Goal: Task Accomplishment & Management: Use online tool/utility

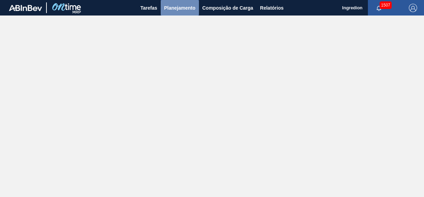
click at [191, 6] on span "Planejamento" at bounding box center [179, 8] width 31 height 8
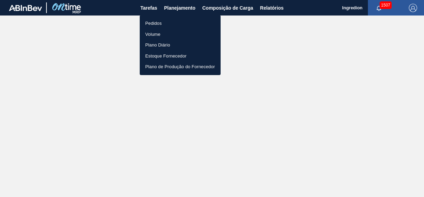
click at [186, 21] on li "Pedidos" at bounding box center [180, 23] width 81 height 11
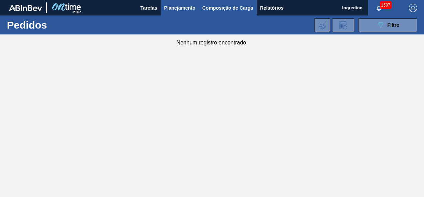
click at [222, 9] on span "Composição de Carga" at bounding box center [227, 8] width 51 height 8
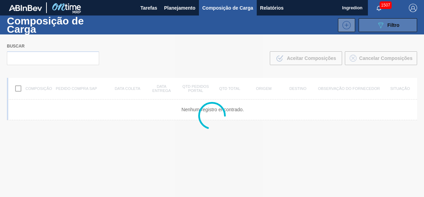
click at [373, 21] on button "089F7B8B-B2A5-4AFE-B5C0-19BA573D28AC Filtro" at bounding box center [387, 25] width 58 height 14
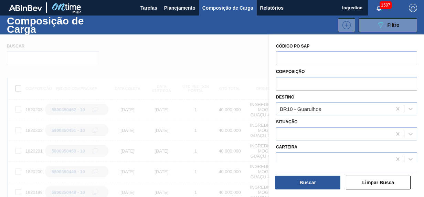
drag, startPoint x: 422, startPoint y: 102, endPoint x: 420, endPoint y: 113, distance: 11.2
click at [420, 113] on div "Código PO SAP Composição Destino BR10 - Guarulhos Situação Carteira Família Rot…" at bounding box center [346, 116] width 155 height 164
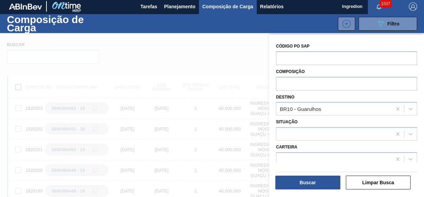
scroll to position [2, 0]
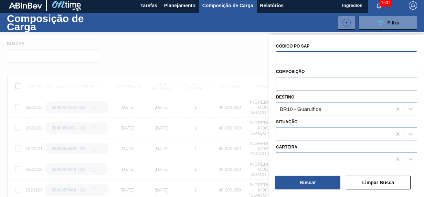
click at [334, 56] on input "text" at bounding box center [346, 57] width 141 height 13
drag, startPoint x: 422, startPoint y: 68, endPoint x: 421, endPoint y: 75, distance: 6.8
click at [421, 74] on div "Código PO SAP Composição Destino BR10 - Guarulhos Situação Carteira Família Rot…" at bounding box center [346, 116] width 155 height 164
drag, startPoint x: 421, startPoint y: 77, endPoint x: 420, endPoint y: 87, distance: 10.0
click at [420, 87] on div "Código PO SAP Composição Destino BR10 - Guarulhos Situação Carteira Família Rot…" at bounding box center [346, 116] width 155 height 164
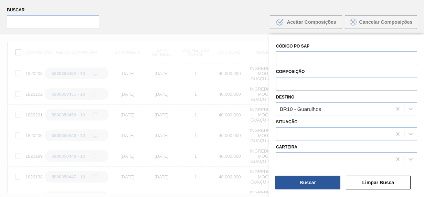
scroll to position [43, 0]
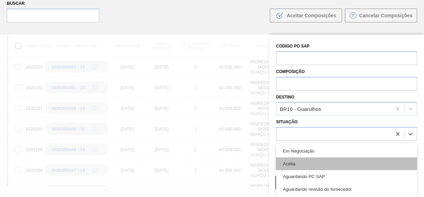
drag, startPoint x: 377, startPoint y: 140, endPoint x: 362, endPoint y: 162, distance: 26.0
click at [362, 140] on div "option Aceita focused, 2 of 4. 4 results available. Use Up and Down to choose o…" at bounding box center [346, 133] width 141 height 13
click at [362, 161] on div "Aceita" at bounding box center [346, 163] width 141 height 13
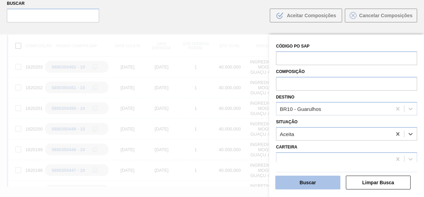
click at [311, 180] on button "Buscar" at bounding box center [307, 182] width 65 height 14
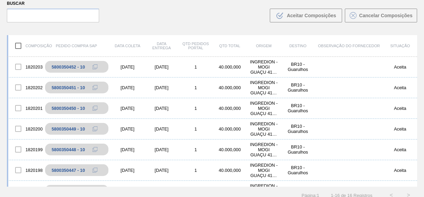
click at [415, 80] on div "Composição Pedido Compra SAP Data [PERSON_NAME] Data entrega Qtd Pedidos Portal…" at bounding box center [212, 116] width 424 height 174
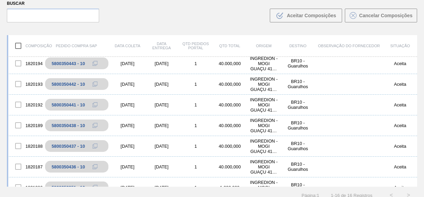
scroll to position [200, 0]
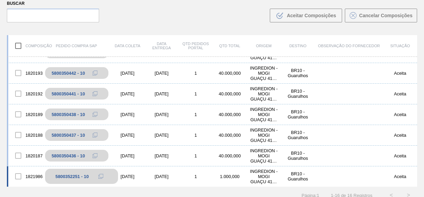
click at [100, 176] on icon at bounding box center [100, 176] width 5 height 5
click at [96, 175] on button at bounding box center [101, 176] width 14 height 8
